Goal: Obtain resource: Download file/media

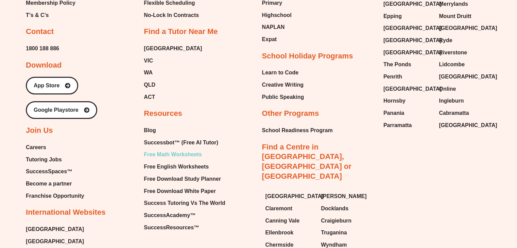
type input "*"
drag, startPoint x: 0, startPoint y: 0, endPoint x: 176, endPoint y: 155, distance: 234.5
click at [176, 155] on span "Free Math Worksheets" at bounding box center [173, 155] width 58 height 10
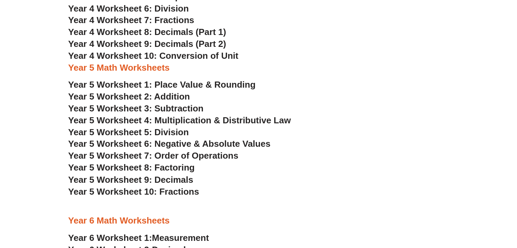
scroll to position [1118, 0]
click at [179, 118] on span "Year 5 Worksheet 4: Multiplication & Distributive Law" at bounding box center [179, 120] width 223 height 10
click at [168, 129] on span "Year 5 Worksheet 5: Division" at bounding box center [128, 132] width 121 height 10
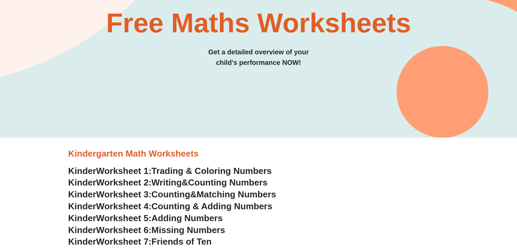
scroll to position [0, 0]
